Goal: Task Accomplishment & Management: Use online tool/utility

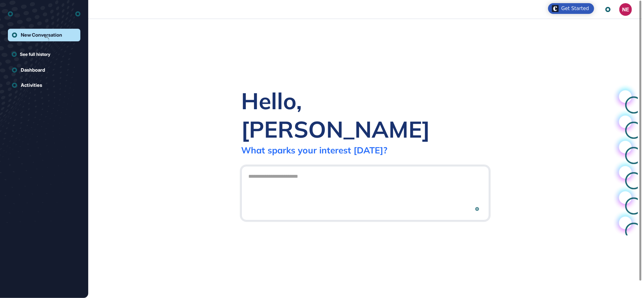
scroll to position [0, 0]
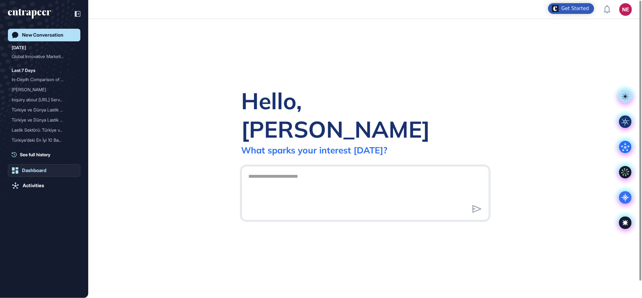
click at [34, 168] on div "Dashboard" at bounding box center [34, 170] width 24 height 6
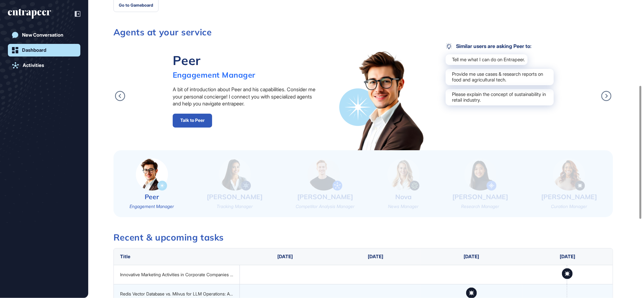
scroll to position [202, 0]
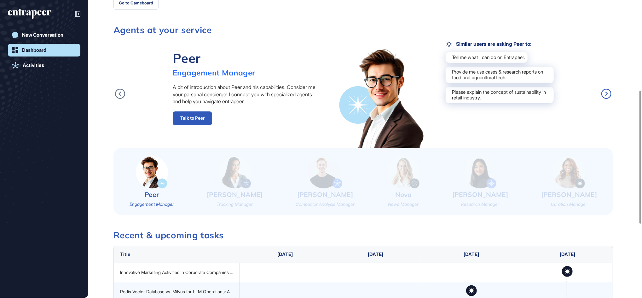
click at [608, 91] on icon at bounding box center [607, 94] width 10 height 10
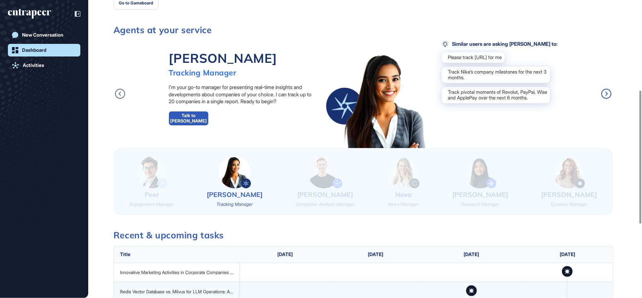
click at [608, 91] on icon at bounding box center [607, 94] width 10 height 10
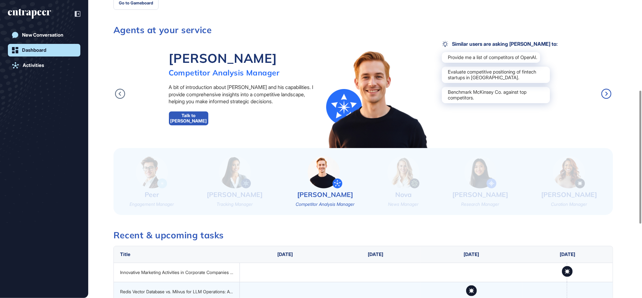
click at [608, 91] on icon at bounding box center [607, 94] width 10 height 10
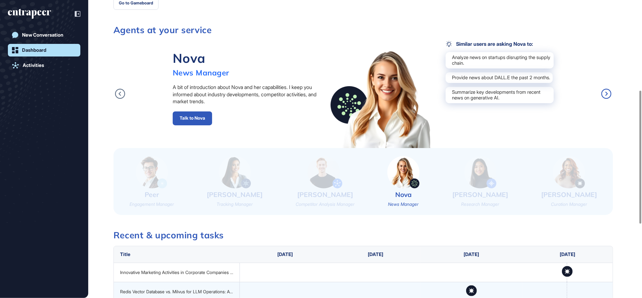
click at [608, 91] on icon at bounding box center [607, 94] width 10 height 10
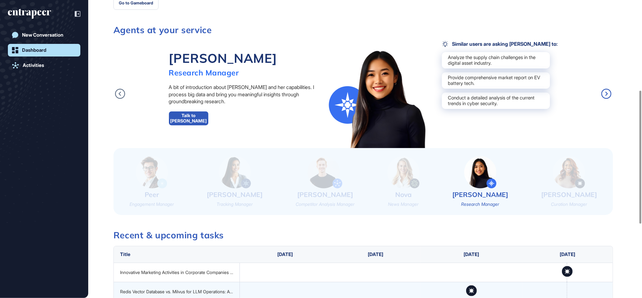
click at [608, 91] on icon at bounding box center [607, 94] width 10 height 10
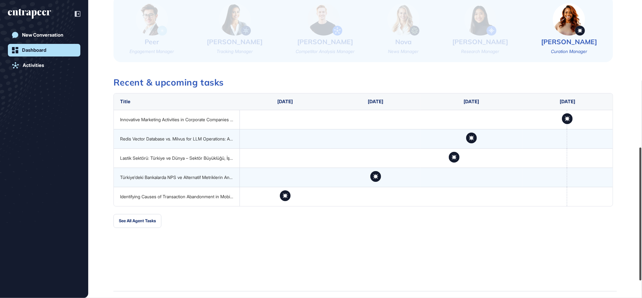
scroll to position [367, 0]
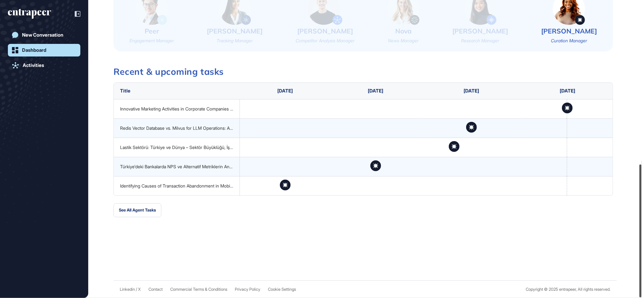
drag, startPoint x: 643, startPoint y: 150, endPoint x: 643, endPoint y: 216, distance: 65.9
click at [642, 216] on html "NE Dashboard Profile My Content Request More Data Wednesday Aug 13, 2025 Good a…" at bounding box center [321, 149] width 642 height 298
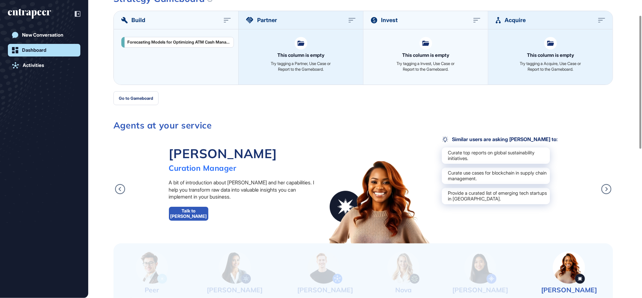
scroll to position [0, 0]
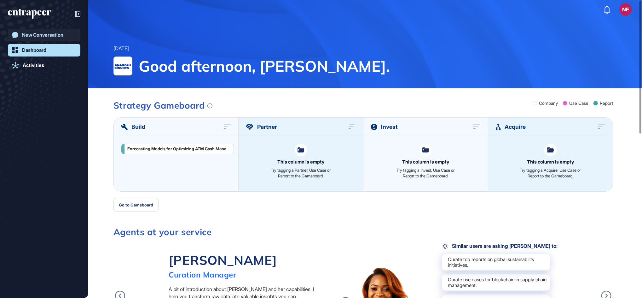
click at [34, 33] on div "New Conversation" at bounding box center [42, 35] width 41 height 6
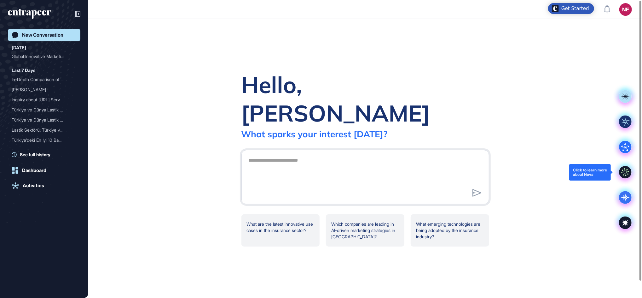
click at [621, 170] on icon at bounding box center [625, 172] width 13 height 13
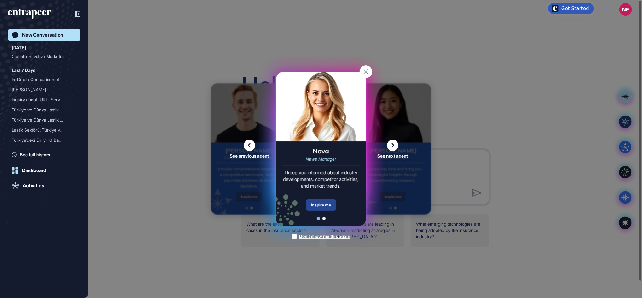
click at [332, 205] on div "Inspire me" at bounding box center [321, 204] width 30 height 11
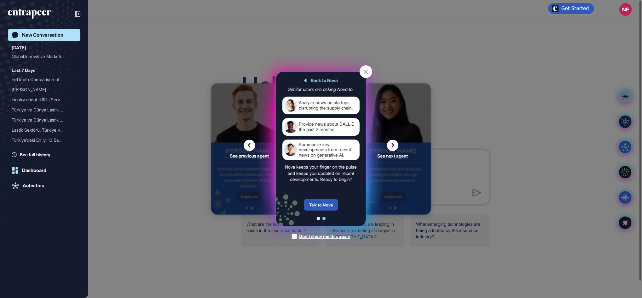
click at [332, 205] on div "Talk to Nova" at bounding box center [321, 204] width 34 height 11
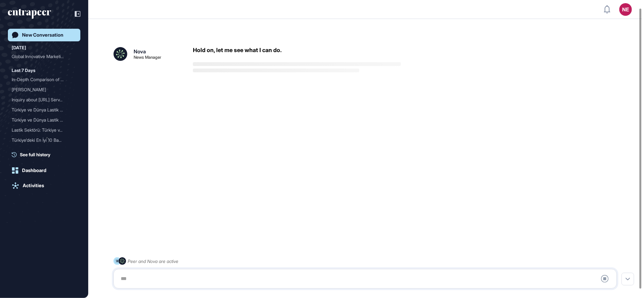
scroll to position [18, 0]
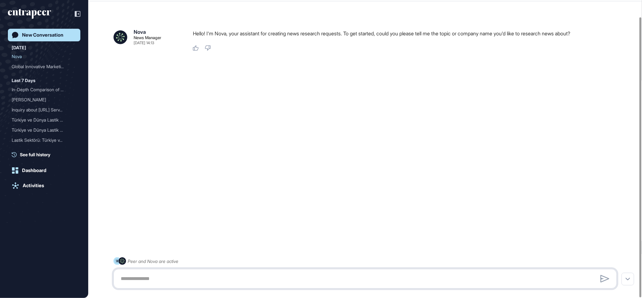
click at [152, 276] on textarea at bounding box center [365, 278] width 497 height 13
type textarea "**********"
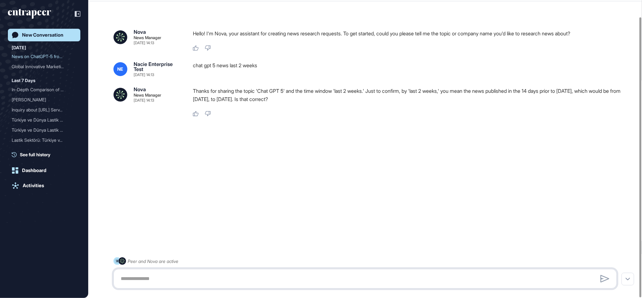
click at [241, 279] on textarea at bounding box center [365, 278] width 497 height 13
type textarea "***"
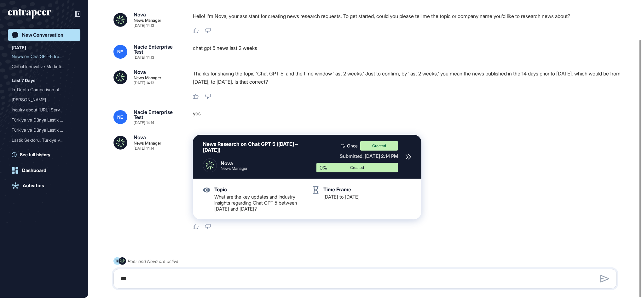
scroll to position [45, 0]
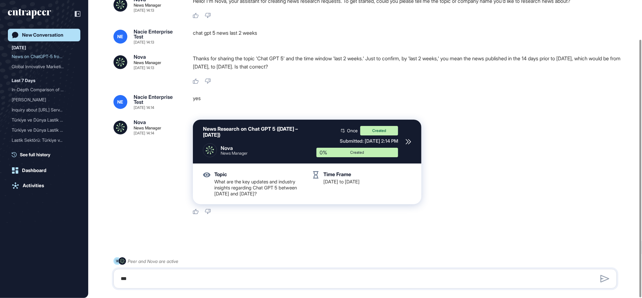
click at [410, 141] on icon at bounding box center [408, 141] width 5 height 5
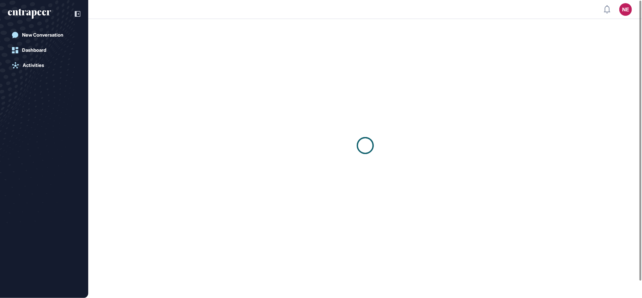
scroll to position [0, 0]
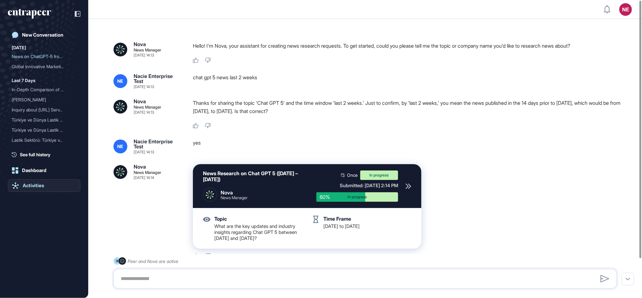
click at [41, 185] on div "Activities" at bounding box center [33, 186] width 21 height 6
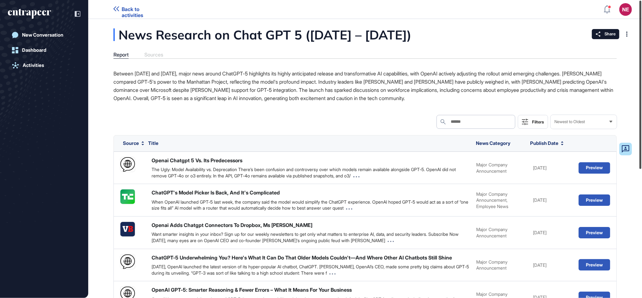
drag, startPoint x: 642, startPoint y: 80, endPoint x: 643, endPoint y: 60, distance: 19.9
click at [642, 60] on html "Back to activities NE Dashboard Profile My Content Request More Data New Conver…" at bounding box center [321, 149] width 642 height 298
click at [596, 37] on div "Share" at bounding box center [605, 34] width 27 height 10
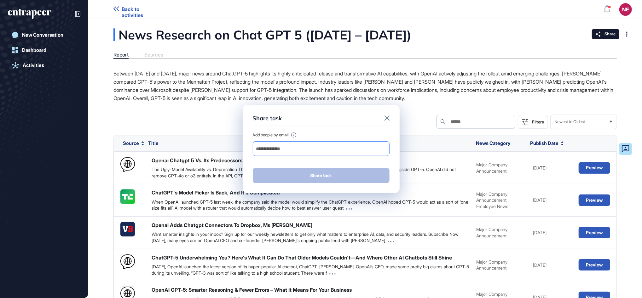
click at [309, 147] on input "email" at bounding box center [321, 148] width 131 height 9
type input "**********"
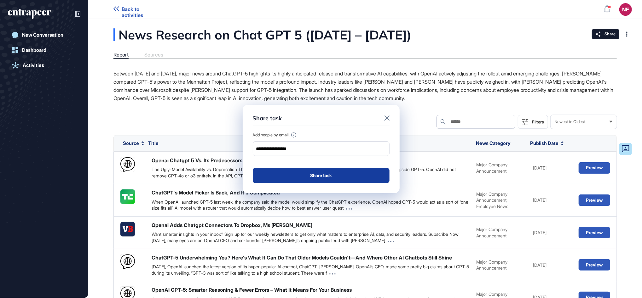
click at [281, 176] on button "Share task" at bounding box center [321, 175] width 137 height 15
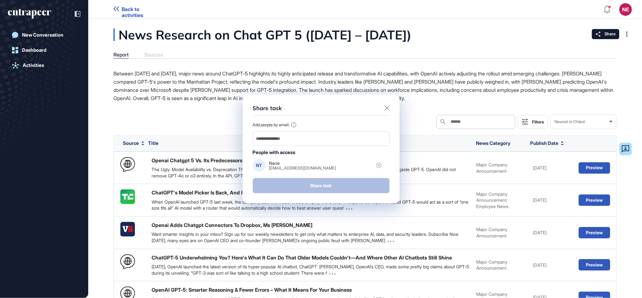
click at [118, 9] on div "Share task Add people by email. People with access NT Nacie nacie.zcn@gmail.com…" at bounding box center [321, 149] width 642 height 298
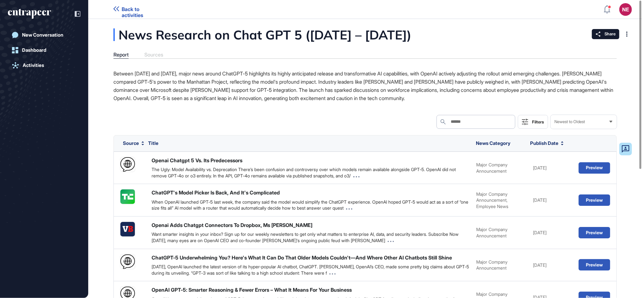
click at [120, 10] on link "Back to activities" at bounding box center [137, 9] width 48 height 6
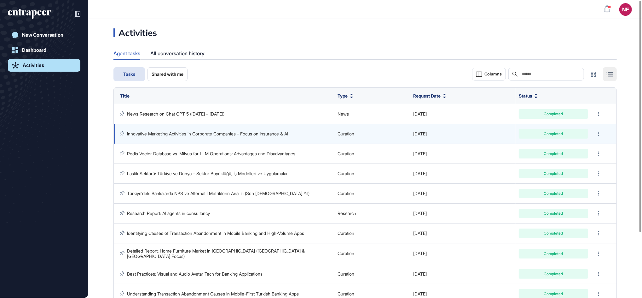
click at [192, 135] on link "Innovative Marketing Activities in Corporate Companies - Focus on Insurance & AI" at bounding box center [207, 133] width 161 height 5
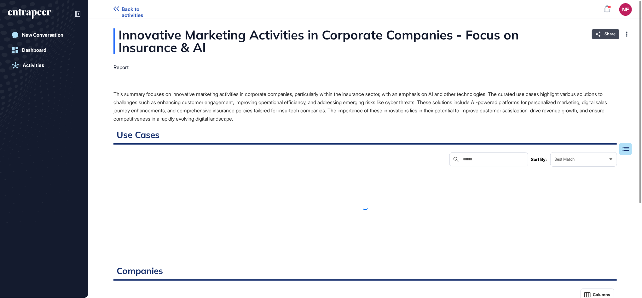
click at [604, 37] on div "Share" at bounding box center [605, 34] width 27 height 10
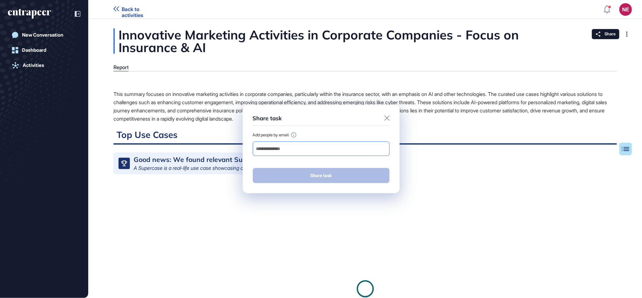
click at [280, 150] on input "email" at bounding box center [321, 148] width 131 height 9
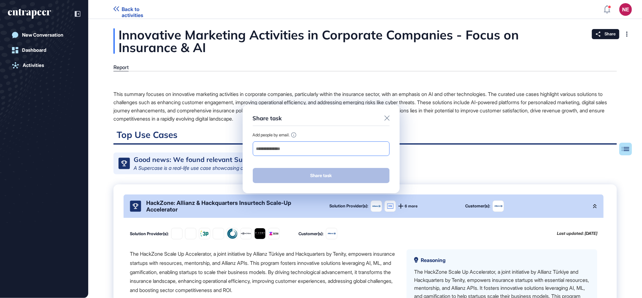
click at [309, 152] on input "email" at bounding box center [321, 148] width 131 height 9
type input "**********"
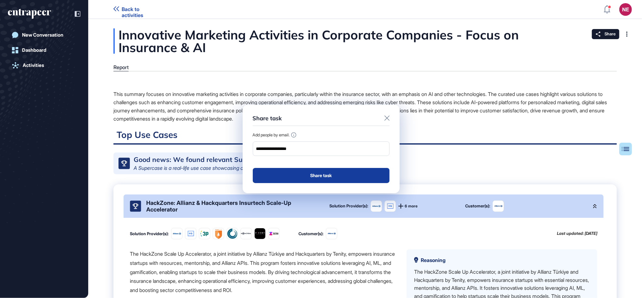
click at [300, 178] on button "Share task" at bounding box center [321, 175] width 137 height 15
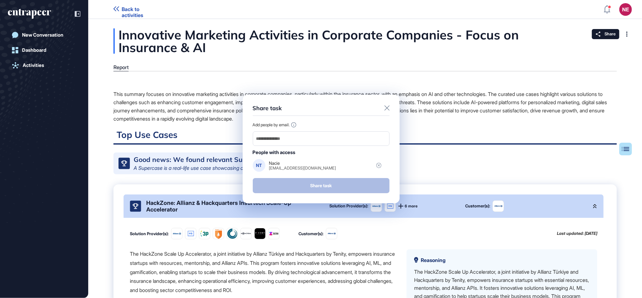
click at [385, 107] on icon at bounding box center [387, 107] width 5 height 5
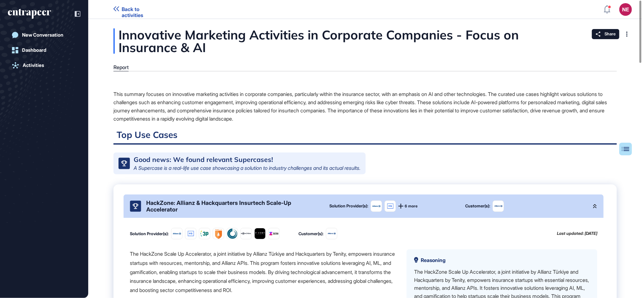
click at [114, 8] on icon at bounding box center [116, 8] width 6 height 5
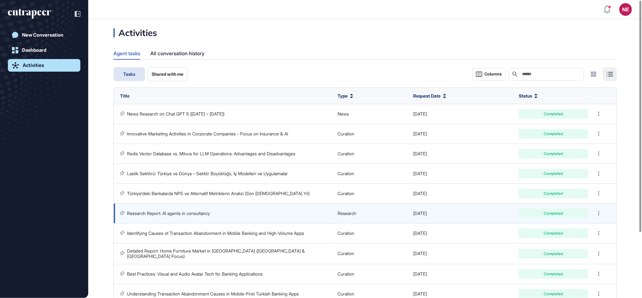
click at [197, 213] on link "Research Report: AI agents in consultancy" at bounding box center [168, 212] width 83 height 5
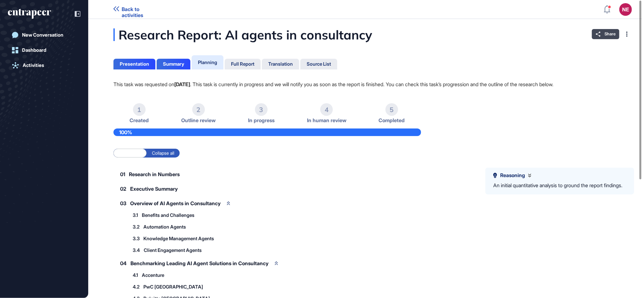
click at [618, 32] on div "Share" at bounding box center [605, 34] width 27 height 10
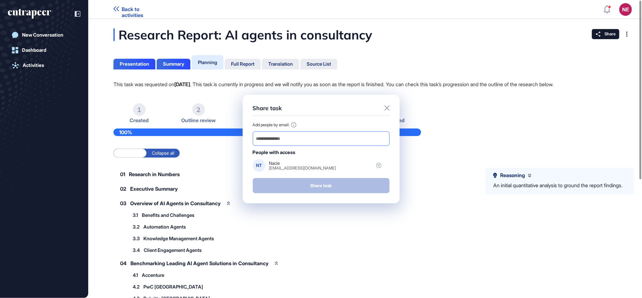
click at [298, 137] on input "email" at bounding box center [321, 138] width 131 height 9
click at [256, 157] on div "Add people by email. People with access NT Nacie nacie.zcn@gmail.com" at bounding box center [321, 146] width 137 height 49
click at [378, 166] on icon at bounding box center [378, 165] width 5 height 5
click at [370, 165] on div "Remove" at bounding box center [373, 165] width 15 height 5
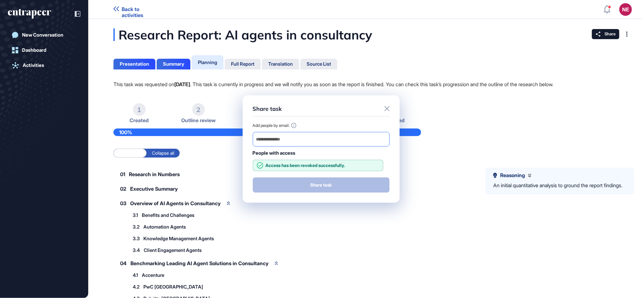
click at [280, 141] on input "email" at bounding box center [321, 139] width 131 height 9
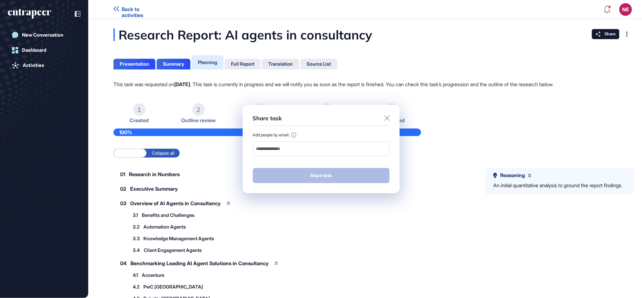
type input "**********"
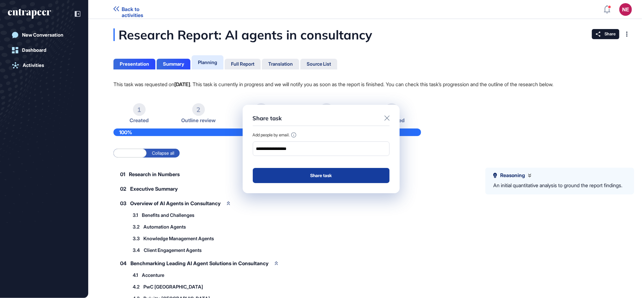
click at [282, 175] on button "Share task" at bounding box center [321, 175] width 137 height 15
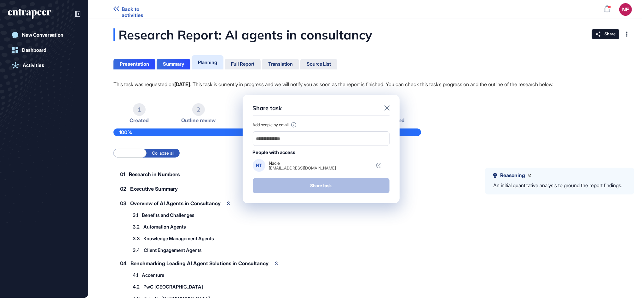
click at [386, 108] on icon at bounding box center [387, 107] width 5 height 5
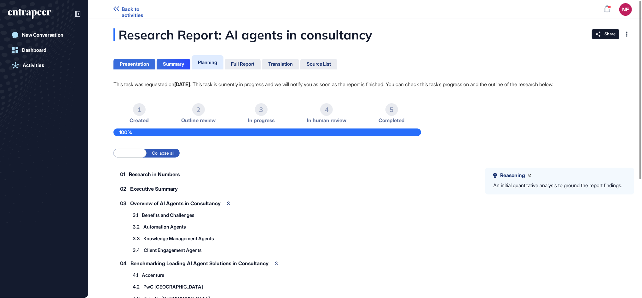
click at [122, 62] on div "Presentation" at bounding box center [134, 64] width 29 height 6
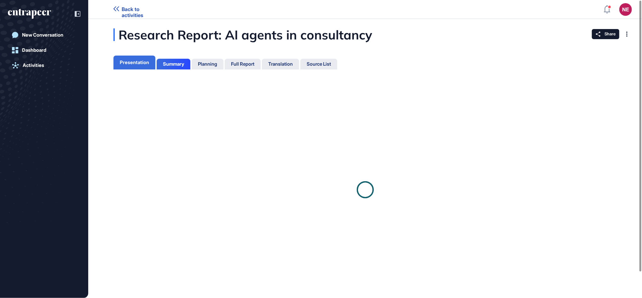
scroll to position [3, 0]
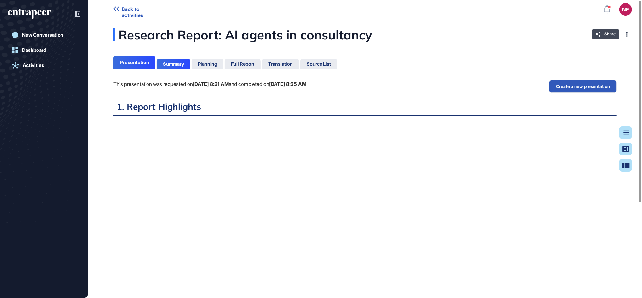
scroll to position [3, 0]
click at [614, 37] on div "Share" at bounding box center [605, 34] width 27 height 10
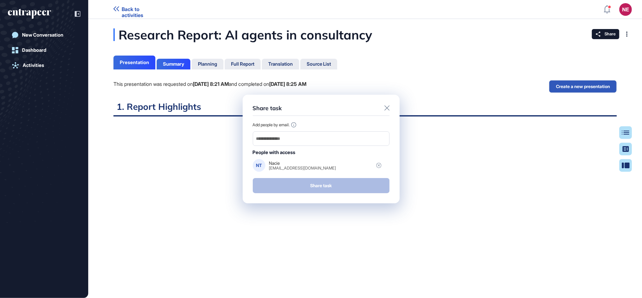
click at [388, 107] on icon at bounding box center [387, 107] width 5 height 5
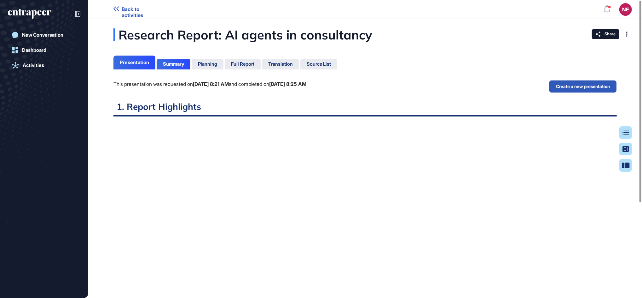
click at [156, 60] on div "Presentation Summary Planning Full Report Translation Source List" at bounding box center [225, 62] width 224 height 16
drag, startPoint x: 161, startPoint y: 62, endPoint x: 288, endPoint y: 72, distance: 126.8
click at [162, 62] on div "Summary" at bounding box center [174, 64] width 34 height 11
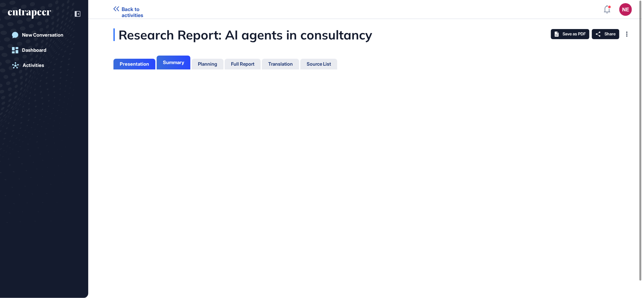
scroll to position [3, 0]
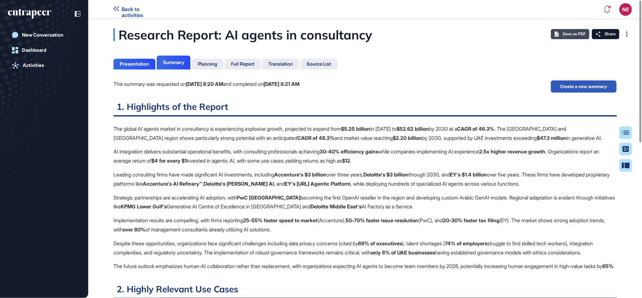
scroll to position [3, 0]
click at [563, 32] on span "Save as PDF" at bounding box center [574, 34] width 23 height 5
click at [204, 63] on div "Planning" at bounding box center [207, 64] width 19 height 6
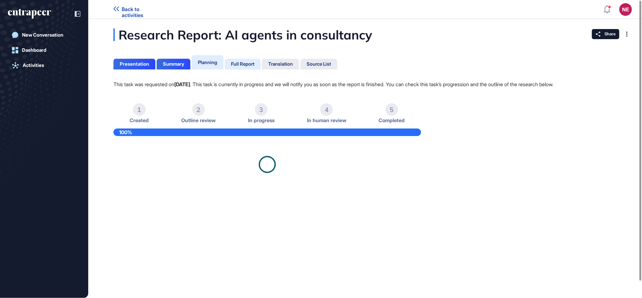
click at [246, 63] on div "Full Report" at bounding box center [242, 64] width 23 height 6
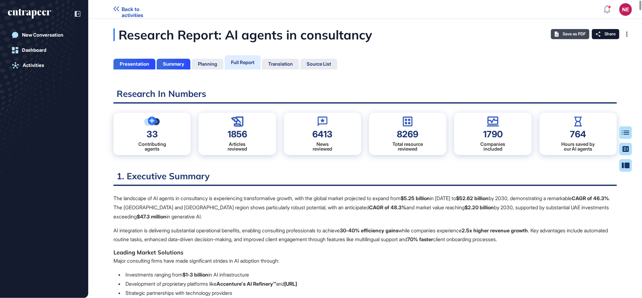
scroll to position [266, 1]
click at [568, 36] on span "Save as PDF" at bounding box center [574, 34] width 23 height 5
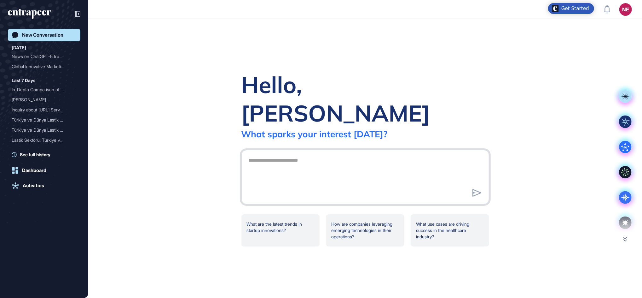
scroll to position [0, 0]
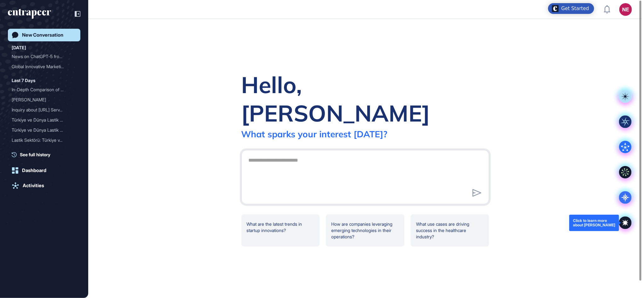
click at [626, 221] on icon at bounding box center [626, 223] width 6 height 6
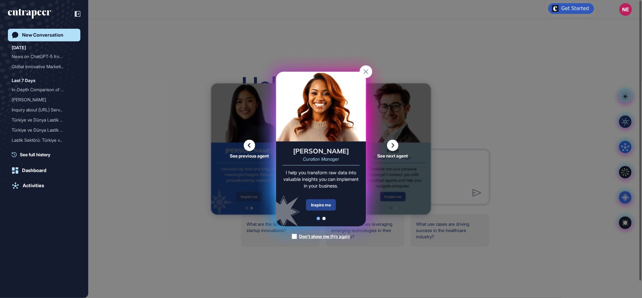
click at [322, 204] on div "Inspire me" at bounding box center [321, 204] width 30 height 11
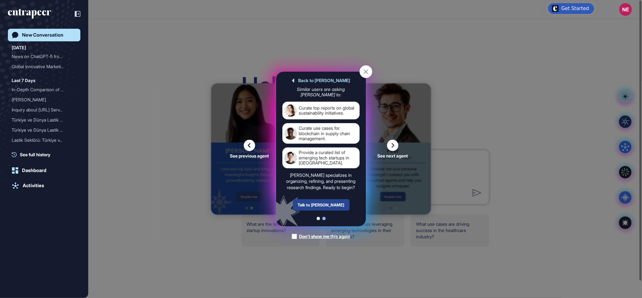
click at [322, 203] on div "Talk to Curie" at bounding box center [321, 204] width 57 height 11
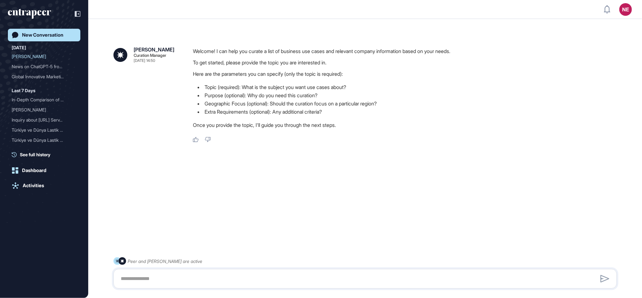
scroll to position [18, 0]
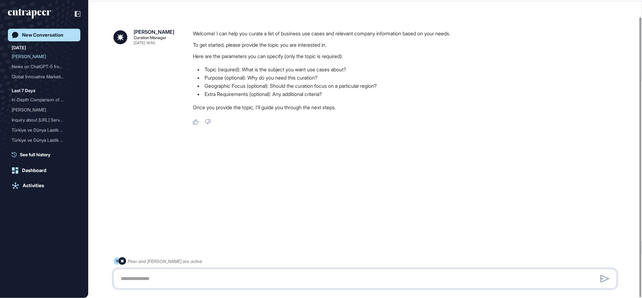
click at [190, 278] on textarea at bounding box center [365, 278] width 497 height 13
paste textarea "**********"
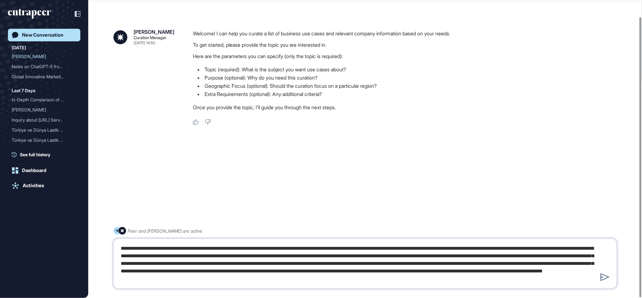
type textarea "**********"
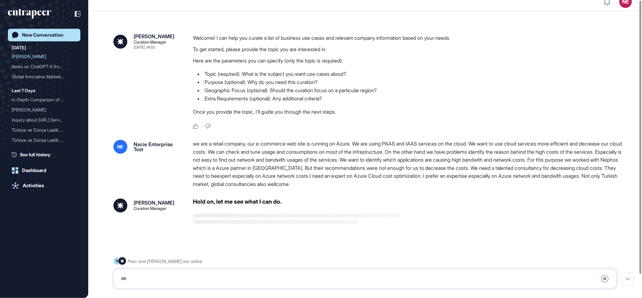
scroll to position [0, 0]
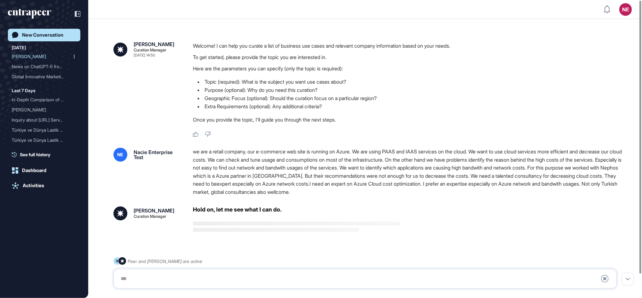
click at [30, 57] on div "[PERSON_NAME]" at bounding box center [42, 56] width 60 height 10
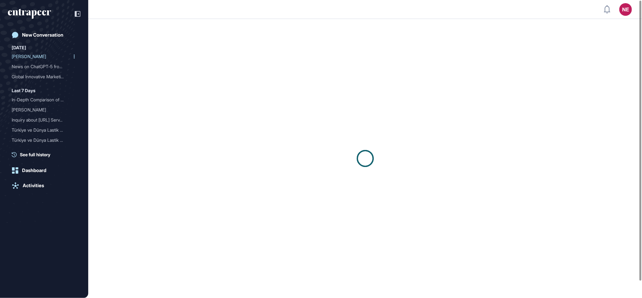
click at [17, 55] on div "[PERSON_NAME]" at bounding box center [42, 56] width 60 height 10
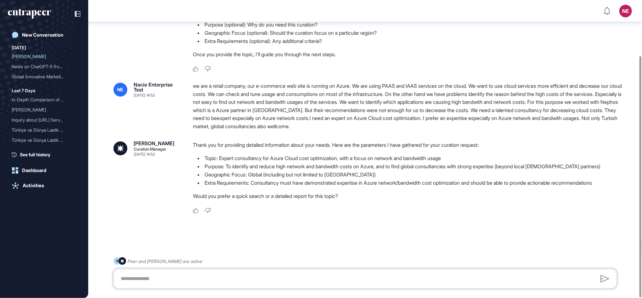
scroll to position [69, 0]
click at [192, 270] on div at bounding box center [364, 279] width 503 height 20
click at [177, 275] on textarea at bounding box center [365, 278] width 497 height 13
type textarea "**********"
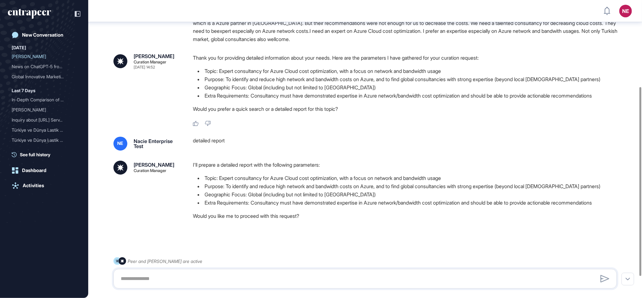
scroll to position [170, 0]
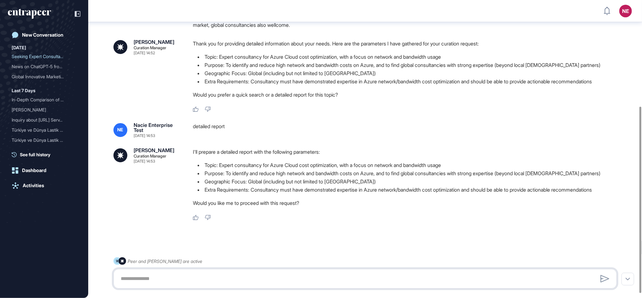
click at [230, 280] on textarea at bounding box center [365, 278] width 497 height 13
type textarea "***"
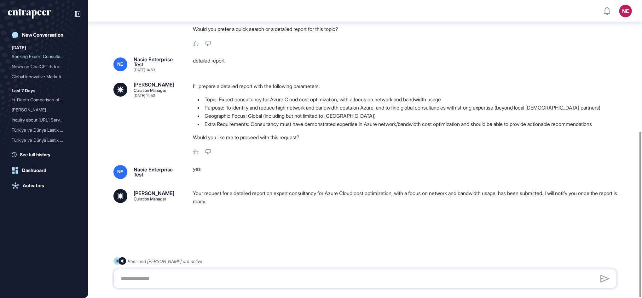
scroll to position [235, 0]
click at [34, 185] on div "Activities" at bounding box center [33, 186] width 21 height 6
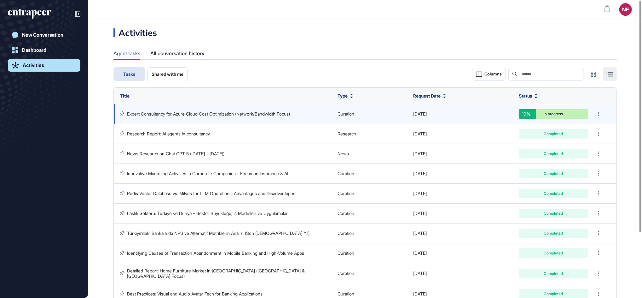
click at [173, 114] on link "Expert Consultancy for Azure Cloud Cost Optimization (Network/Bandwidth Focus)" at bounding box center [208, 113] width 163 height 5
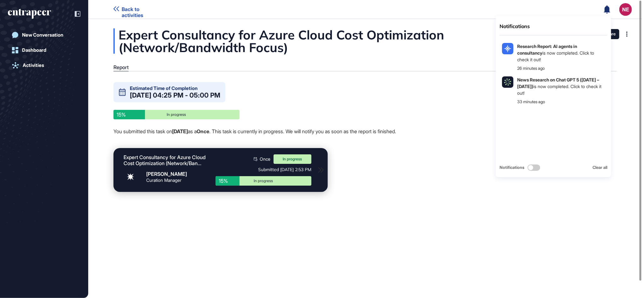
click at [609, 8] on icon at bounding box center [607, 9] width 6 height 8
click at [550, 80] on b "News Research on Chat GPT 5 ([DATE] – [DATE])" at bounding box center [558, 83] width 82 height 12
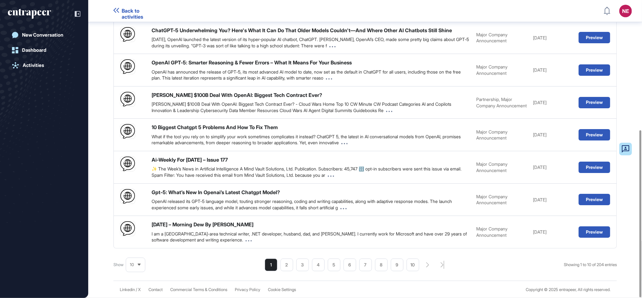
scroll to position [230, 0]
drag, startPoint x: 41, startPoint y: 14, endPoint x: 44, endPoint y: 14, distance: 3.5
click at [41, 14] on icon "entrapeer-logo" at bounding box center [29, 14] width 43 height 10
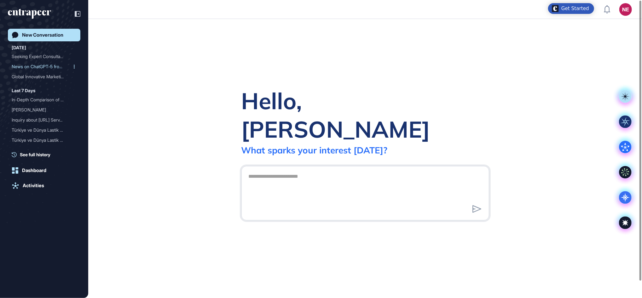
click at [36, 62] on div "News on ChatGPT-5 from th..." at bounding box center [42, 66] width 60 height 10
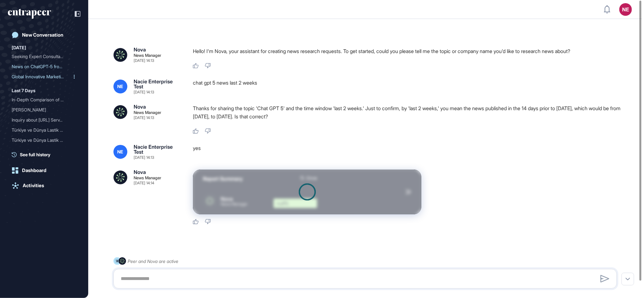
click at [43, 78] on div "Global Innovative Marketi..." at bounding box center [42, 77] width 60 height 10
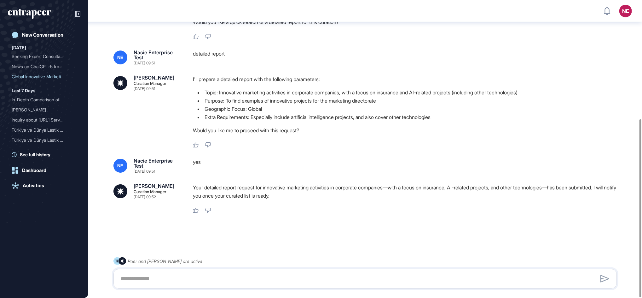
scroll to position [199, 0]
click at [32, 54] on div "Seeking Expert Consultanc..." at bounding box center [42, 56] width 60 height 10
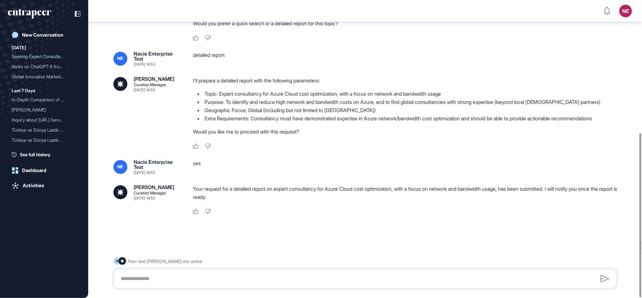
scroll to position [242, 0]
click at [36, 18] on icon "entrapeer-logo" at bounding box center [29, 14] width 43 height 10
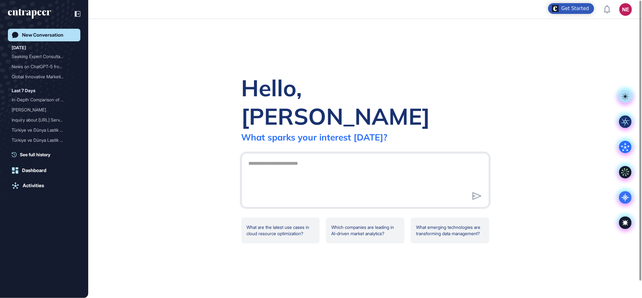
click at [21, 13] on icon "entrapeer-logo" at bounding box center [29, 14] width 43 height 10
click at [33, 179] on link "Activities" at bounding box center [44, 185] width 73 height 13
